Goal: Task Accomplishment & Management: Use online tool/utility

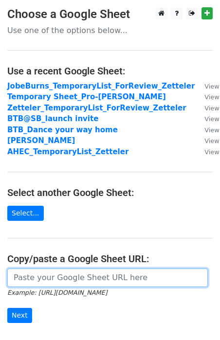
click at [41, 273] on input "url" at bounding box center [107, 278] width 200 height 18
paste input "https://docs.google.com/spreadsheets/d/18Zc38Sf1Dmi7E7fDLPkFCX0Xmut2w3Qchgan584…"
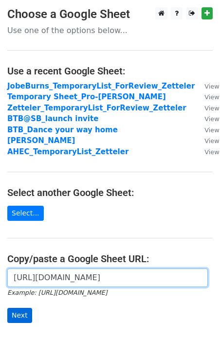
type input "https://docs.google.com/spreadsheets/d/18Zc38Sf1Dmi7E7fDLPkFCX0Xmut2w3Qchgan584…"
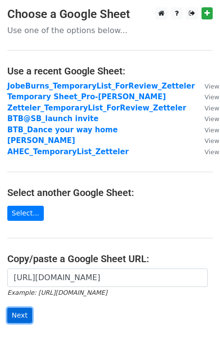
click at [21, 317] on input "Next" at bounding box center [19, 315] width 25 height 15
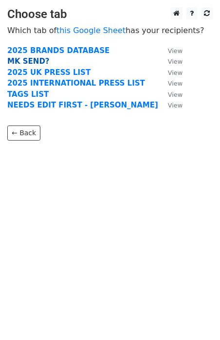
click at [29, 63] on strong "MK SEND?" at bounding box center [28, 61] width 42 height 9
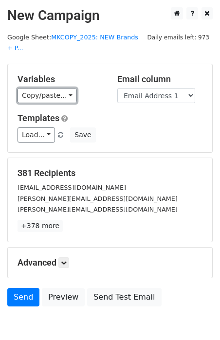
drag, startPoint x: 41, startPoint y: 99, endPoint x: 41, endPoint y: 130, distance: 31.1
click at [41, 99] on link "Copy/paste..." at bounding box center [47, 95] width 59 height 15
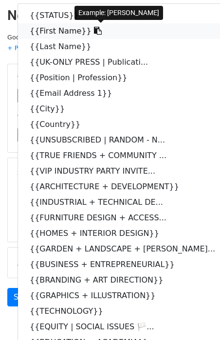
click at [55, 31] on link "{{First Name}}" at bounding box center [127, 31] width 219 height 16
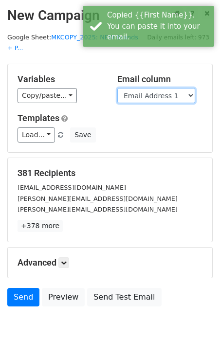
click at [173, 93] on select "STATUS First Name Last Name UK-ONLY PRESS | Publication | Media Position | Prof…" at bounding box center [156, 95] width 78 height 15
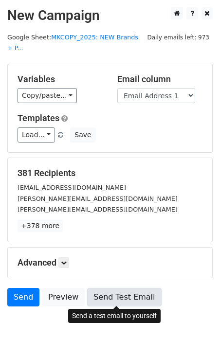
click at [103, 298] on link "Send Test Email" at bounding box center [124, 297] width 74 height 18
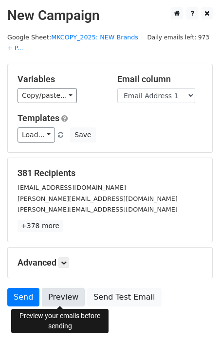
click at [69, 297] on link "Preview" at bounding box center [63, 297] width 43 height 18
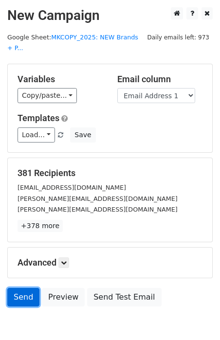
click at [22, 300] on link "Send" at bounding box center [23, 297] width 32 height 18
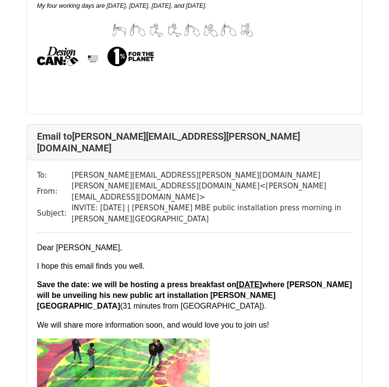
scroll to position [6263, 0]
